Goal: Task Accomplishment & Management: Complete application form

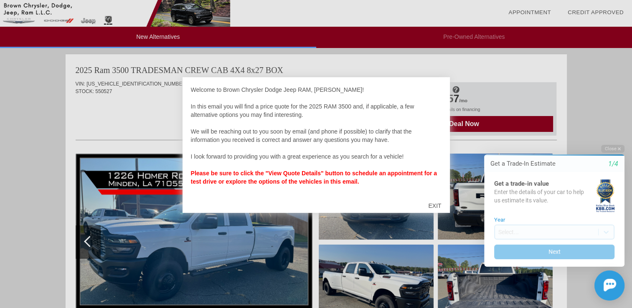
click at [604, 122] on div at bounding box center [316, 154] width 632 height 308
click at [429, 205] on div "EXIT" at bounding box center [435, 205] width 30 height 25
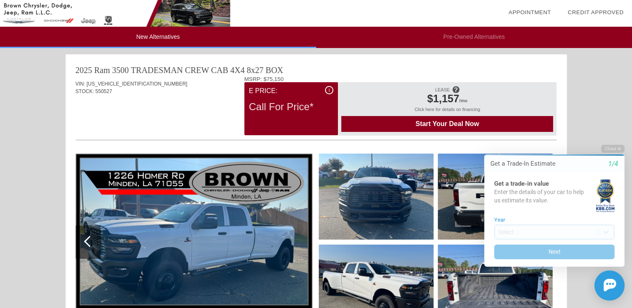
click at [216, 226] on img at bounding box center [194, 242] width 237 height 177
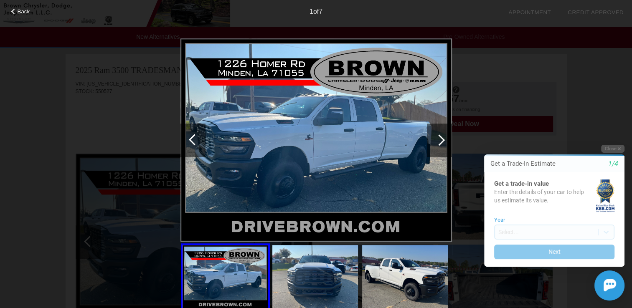
click at [445, 139] on div at bounding box center [439, 140] width 25 height 33
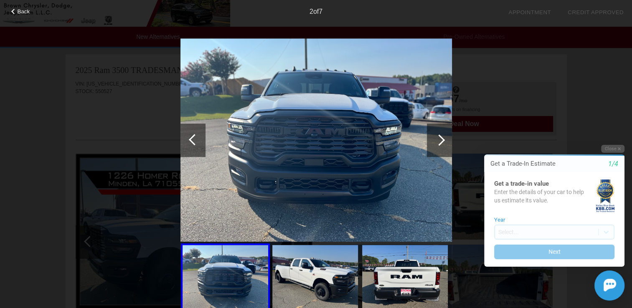
click at [445, 139] on div at bounding box center [439, 140] width 25 height 33
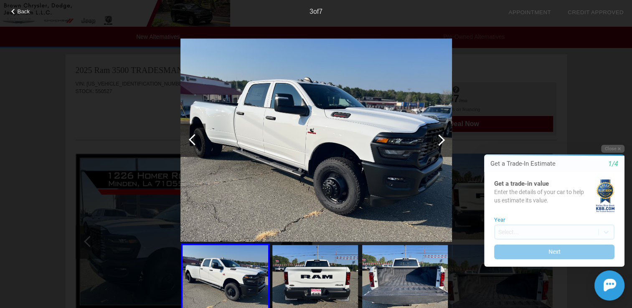
click at [445, 139] on div at bounding box center [439, 140] width 25 height 33
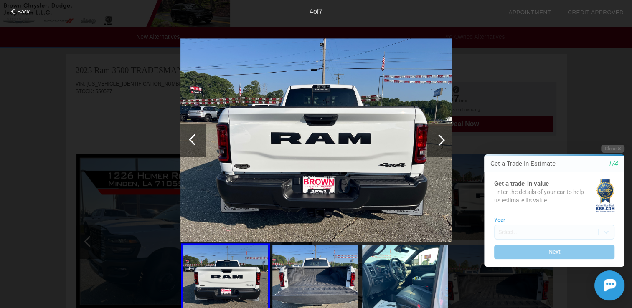
click at [445, 139] on div at bounding box center [439, 140] width 25 height 33
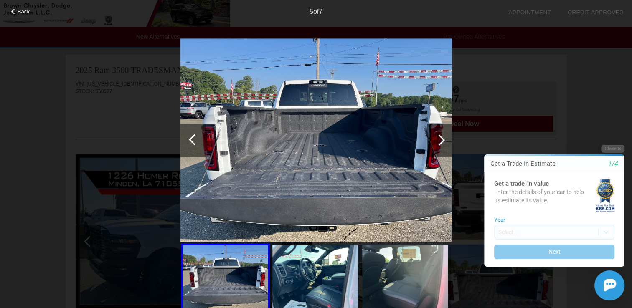
click at [445, 139] on div at bounding box center [439, 140] width 25 height 33
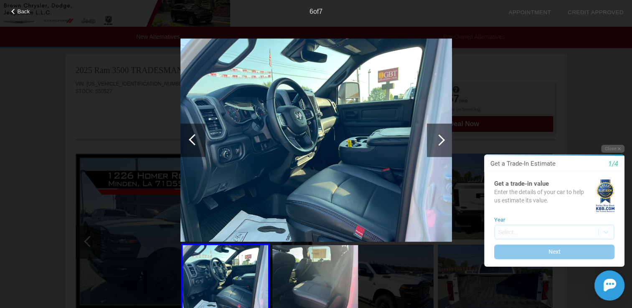
click at [445, 139] on div at bounding box center [439, 140] width 25 height 33
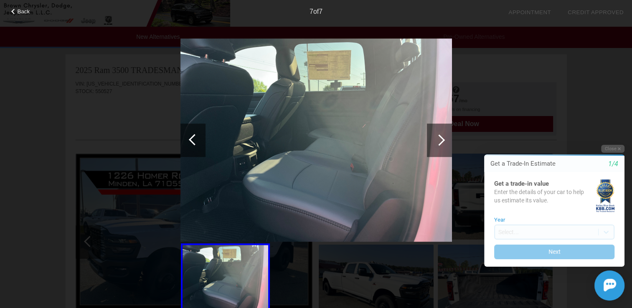
click at [445, 139] on div at bounding box center [439, 140] width 25 height 33
click at [435, 140] on div at bounding box center [439, 140] width 11 height 11
click at [295, 261] on div at bounding box center [316, 174] width 272 height 272
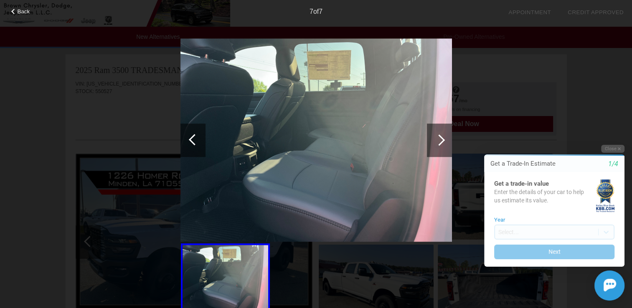
click at [201, 152] on div at bounding box center [192, 140] width 25 height 33
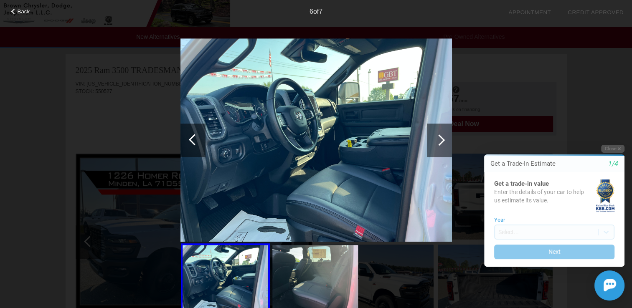
click at [193, 142] on div at bounding box center [194, 139] width 11 height 11
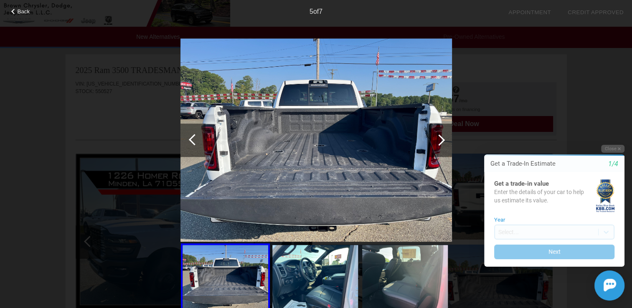
click at [193, 142] on div at bounding box center [194, 139] width 11 height 11
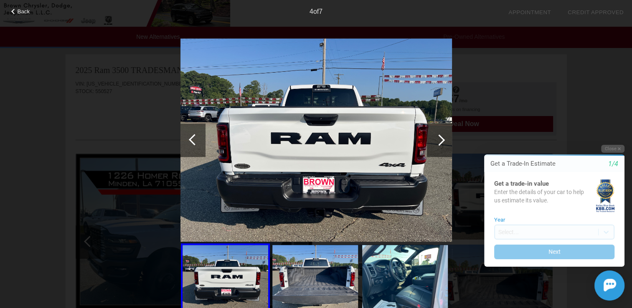
click at [193, 142] on div at bounding box center [194, 139] width 11 height 11
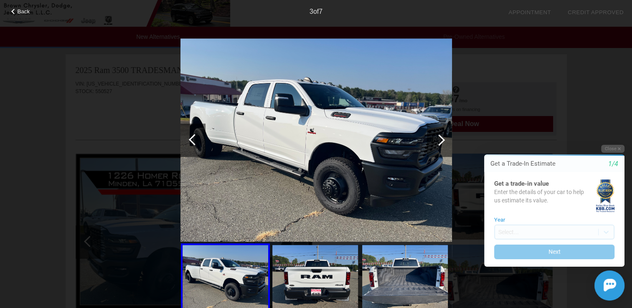
click at [193, 142] on div at bounding box center [194, 139] width 11 height 11
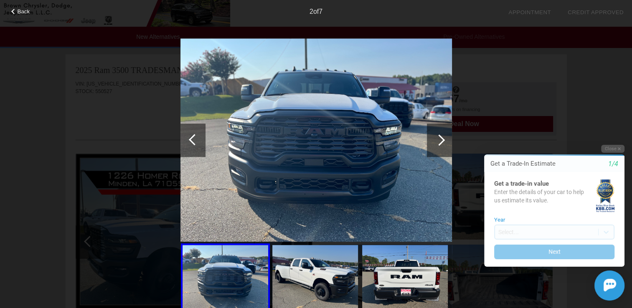
click at [193, 142] on div at bounding box center [194, 139] width 11 height 11
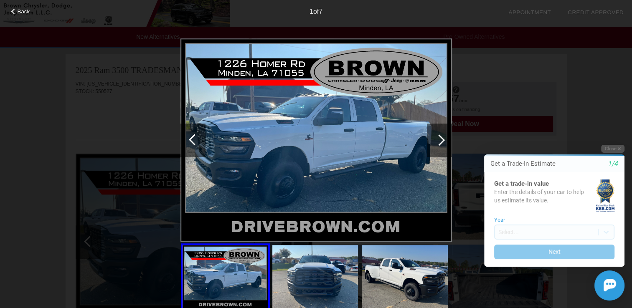
click at [442, 139] on div at bounding box center [439, 140] width 11 height 11
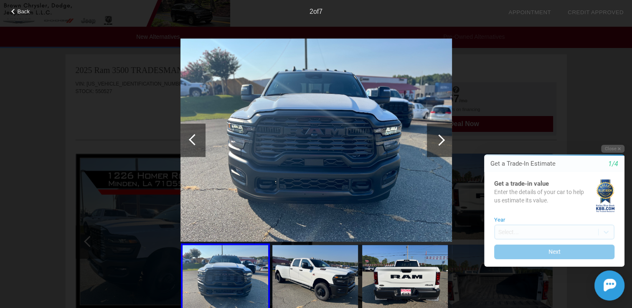
click at [442, 139] on div at bounding box center [439, 140] width 11 height 11
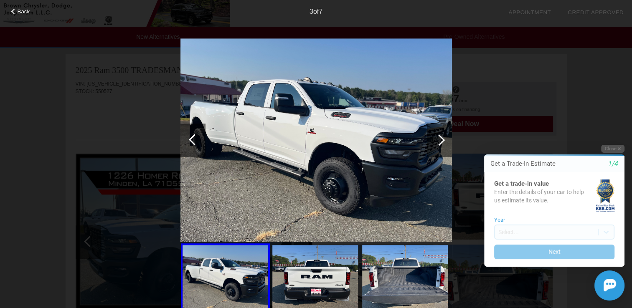
click at [442, 139] on div at bounding box center [439, 140] width 11 height 11
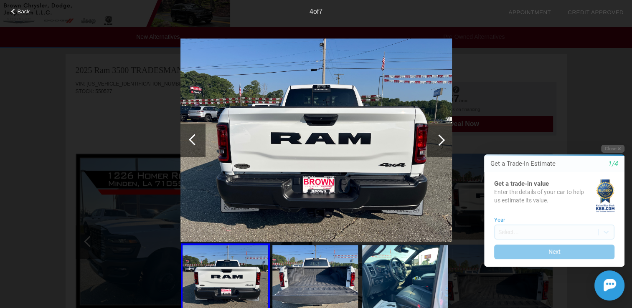
click at [442, 139] on div at bounding box center [439, 140] width 11 height 11
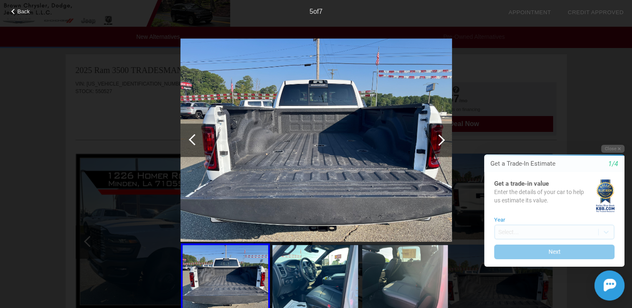
click at [442, 139] on div at bounding box center [439, 140] width 11 height 11
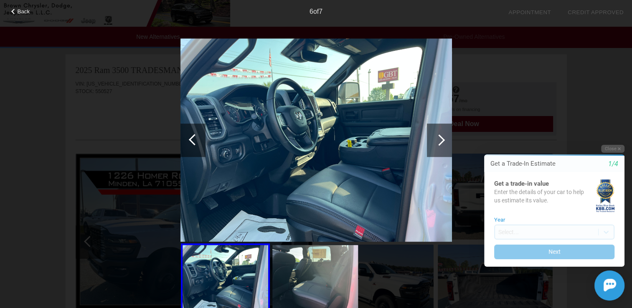
click at [23, 13] on span "Back" at bounding box center [24, 11] width 13 height 6
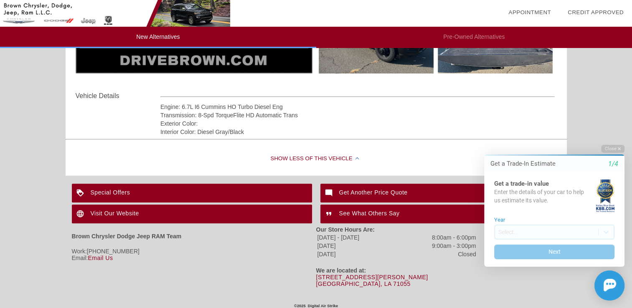
scroll to position [263, 0]
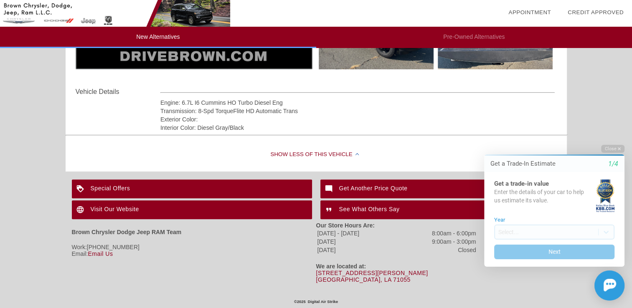
drag, startPoint x: 636, startPoint y: 55, endPoint x: 160, endPoint y: 74, distance: 476.7
click at [618, 147] on icon "button" at bounding box center [619, 149] width 3 height 5
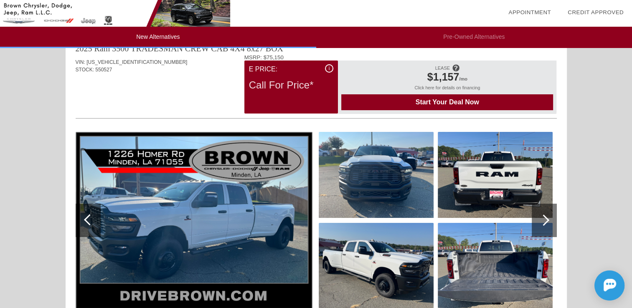
scroll to position [0, 0]
